Goal: Information Seeking & Learning: Understand process/instructions

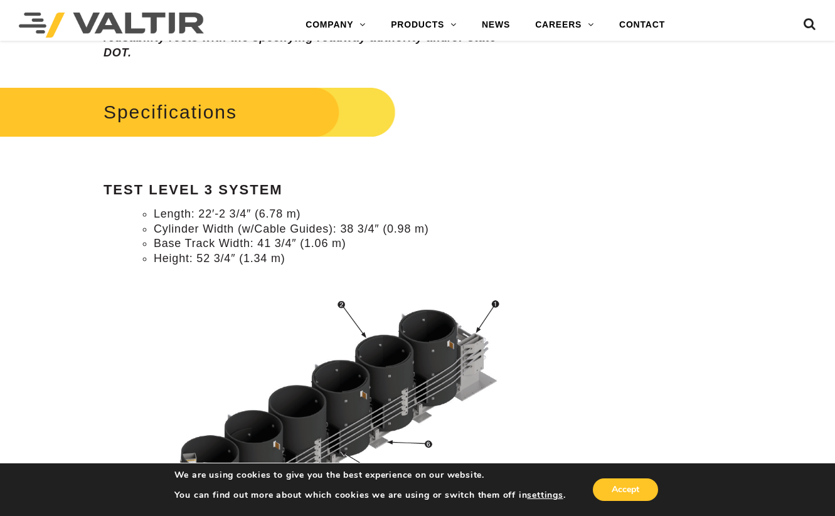
scroll to position [1067, 0]
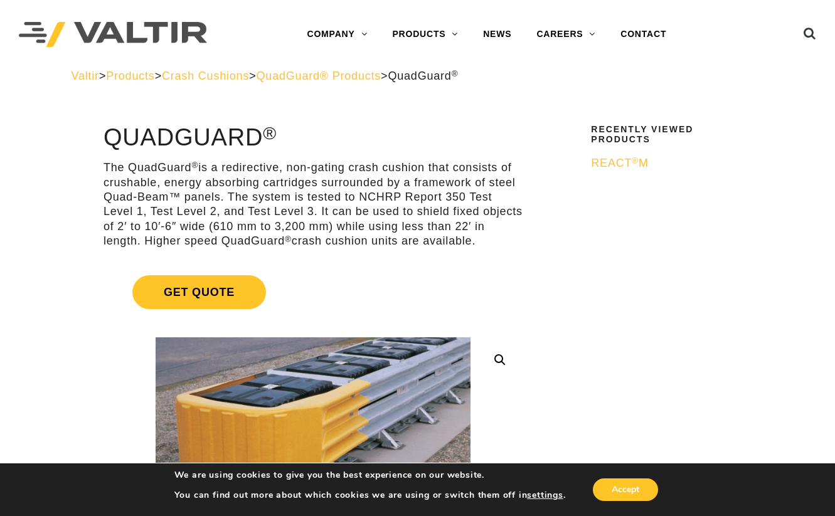
click at [625, 164] on span "REACT ® M" at bounding box center [620, 163] width 58 height 13
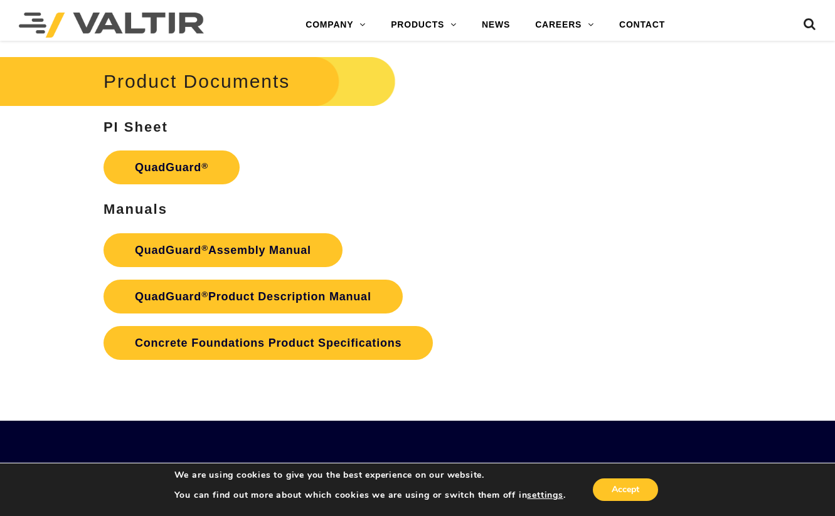
scroll to position [2384, 0]
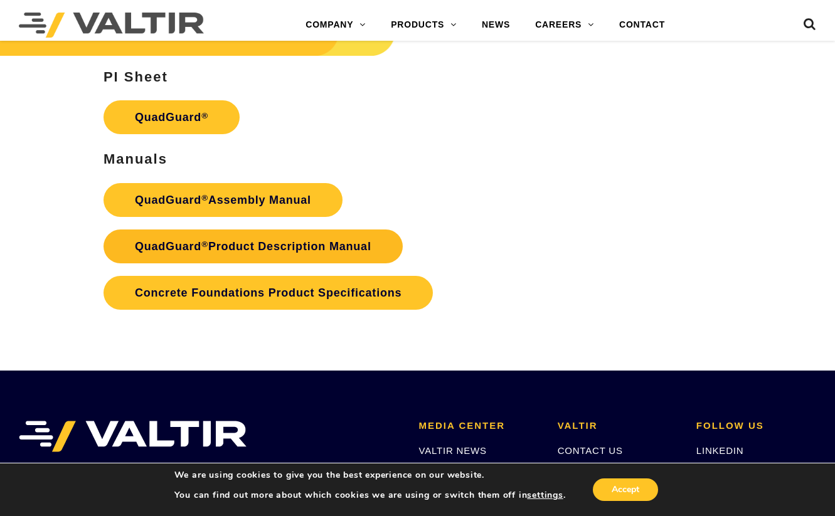
click at [329, 240] on link "QuadGuard ® Product Description Manual" at bounding box center [253, 247] width 299 height 34
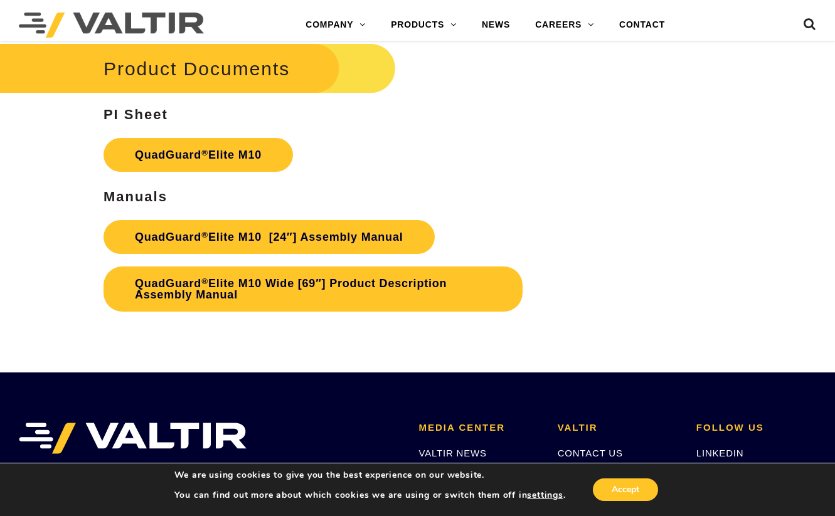
scroll to position [5333, 0]
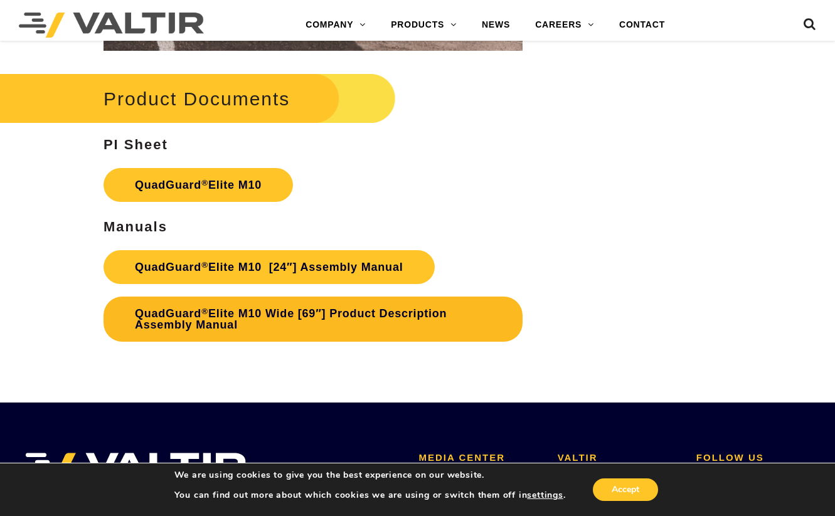
click at [317, 331] on link "QuadGuard ® Elite M10 Wide [69″] Product Description Assembly Manual" at bounding box center [313, 319] width 419 height 45
click at [191, 342] on link "QuadGuard ® Elite M10 Wide [69″] Product Description Assembly Manual" at bounding box center [313, 319] width 419 height 45
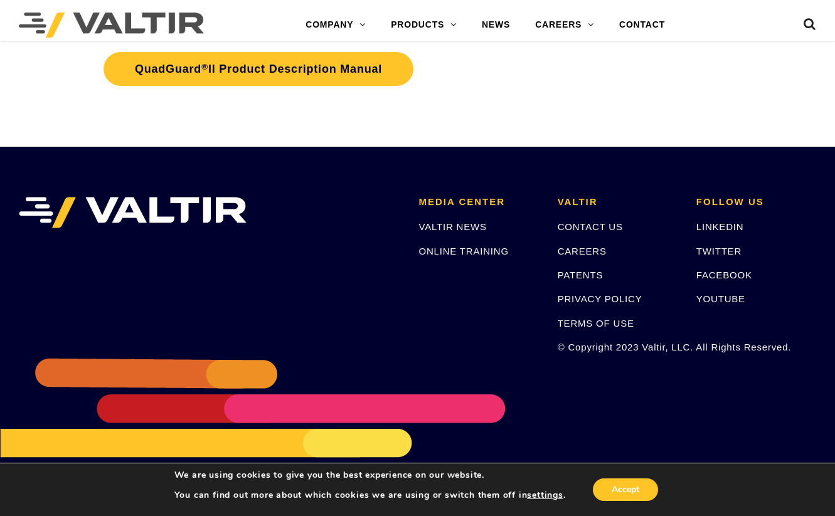
scroll to position [2862, 0]
